Goal: Task Accomplishment & Management: Manage account settings

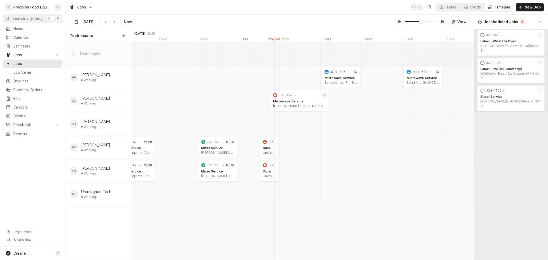
scroll to position [0, 6071]
click at [92, 23] on div "Dynamic Content Wrapper" at bounding box center [95, 22] width 7 height 8
click at [119, 81] on div "22" at bounding box center [121, 82] width 7 height 7
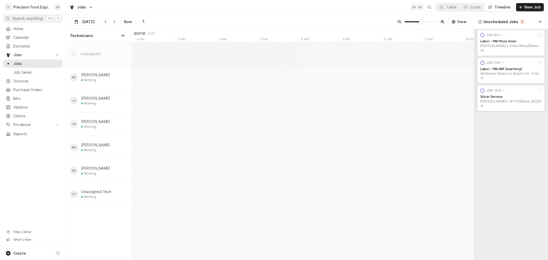
scroll to position [0, 6792]
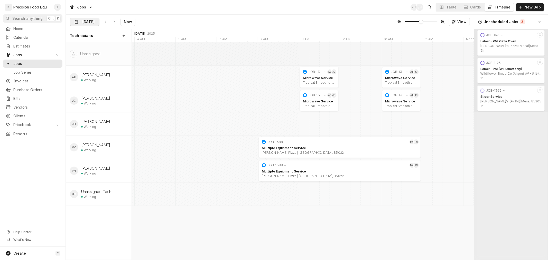
click at [83, 24] on input "Aug 22" at bounding box center [81, 23] width 22 height 10
click at [109, 80] on div "21" at bounding box center [111, 82] width 9 height 7
type input "Aug 21"
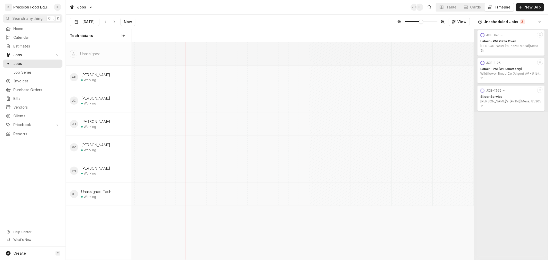
scroll to position [0, 6000]
click at [111, 82] on div "AE Anthony Ellinger Working" at bounding box center [99, 77] width 66 height 23
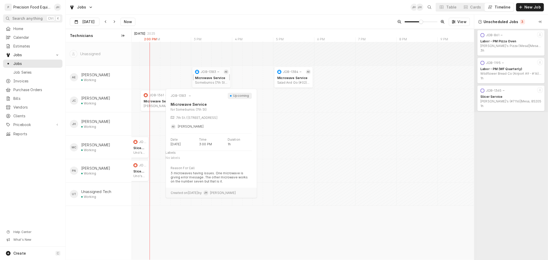
click at [213, 75] on div "JOB-1383" at bounding box center [208, 72] width 28 height 6
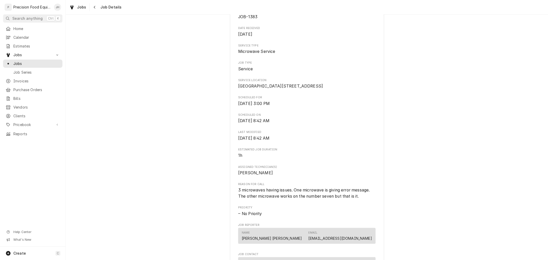
scroll to position [261, 0]
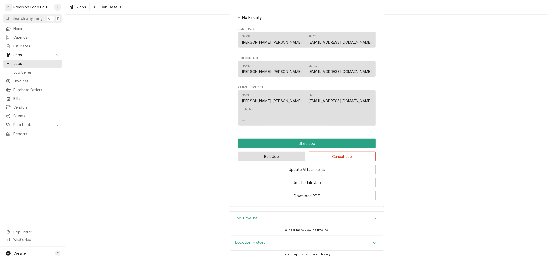
click at [277, 158] on button "Edit Job" at bounding box center [271, 157] width 67 height 10
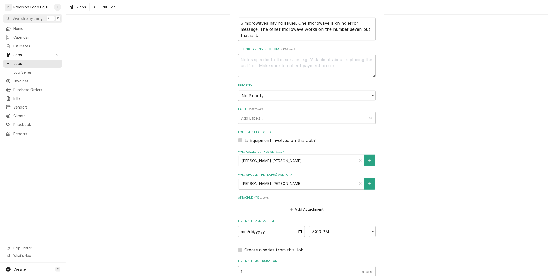
scroll to position [283, 0]
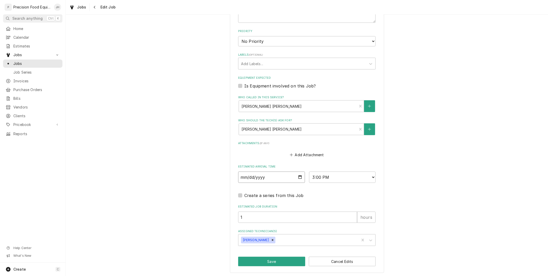
click at [298, 178] on input "[DATE]" at bounding box center [271, 177] width 67 height 11
type textarea "x"
type input "2025-08-22"
type textarea "x"
click at [340, 258] on button "Cancel Edits" at bounding box center [342, 262] width 67 height 10
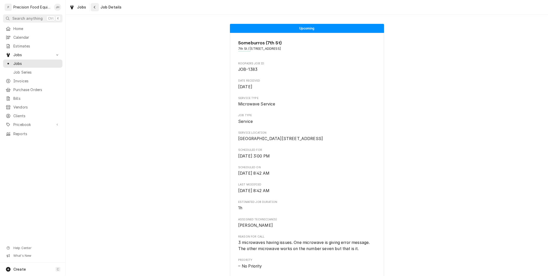
click at [96, 8] on div "Navigate back" at bounding box center [94, 7] width 5 height 5
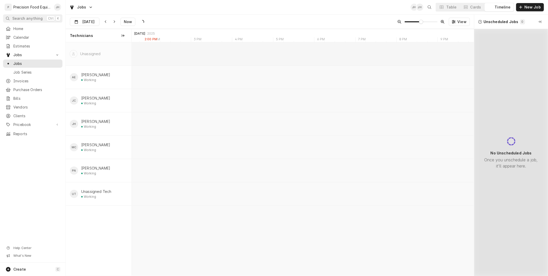
scroll to position [0, 6787]
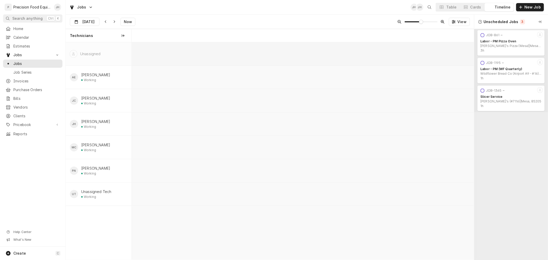
scroll to position [0, 6787]
type input "[DATE]"
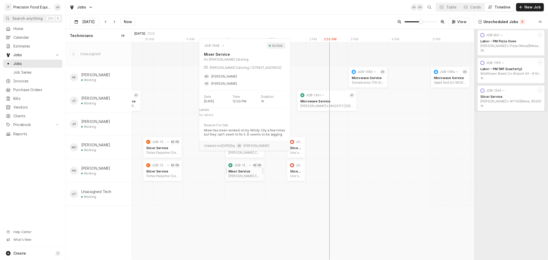
click at [234, 171] on div "Mixer Service" at bounding box center [244, 172] width 33 height 4
